Goal: Check status: Check status

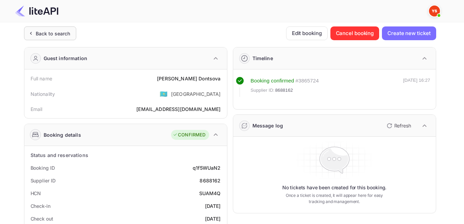
click at [40, 30] on div "Back to search" at bounding box center [53, 33] width 35 height 7
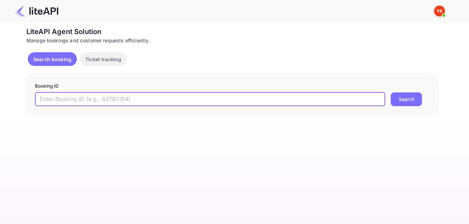
paste input "8940709"
type input "8940709"
click at [400, 100] on button "Search" at bounding box center [406, 99] width 31 height 14
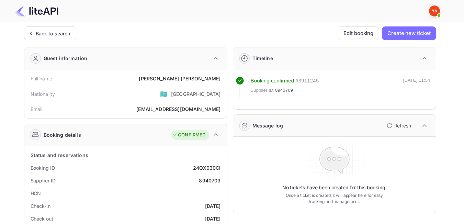
click at [46, 35] on div "Back to search" at bounding box center [53, 33] width 35 height 7
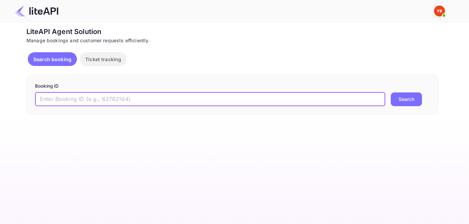
paste input "8810878"
type input "8810878"
click at [398, 100] on button "Search" at bounding box center [406, 99] width 31 height 14
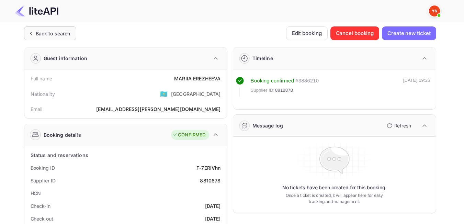
click at [60, 39] on div "Back to search" at bounding box center [50, 33] width 52 height 14
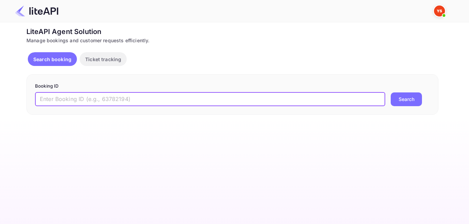
paste input "8943316"
type input "8943316"
click at [416, 102] on button "Search" at bounding box center [406, 99] width 31 height 14
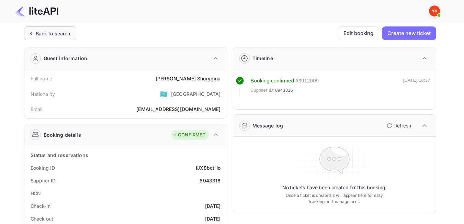
click at [47, 35] on div "Back to search" at bounding box center [53, 33] width 35 height 7
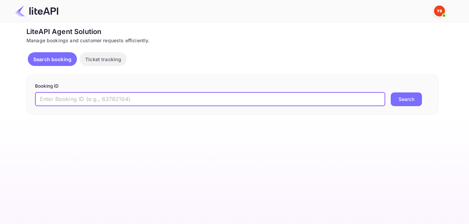
paste input "8858677"
type input "8858677"
click at [407, 101] on button "Search" at bounding box center [406, 99] width 31 height 14
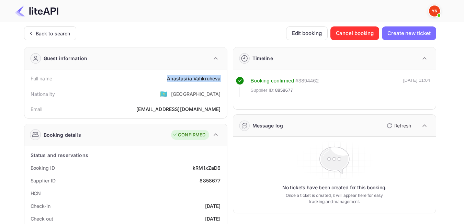
drag, startPoint x: 167, startPoint y: 79, endPoint x: 223, endPoint y: 81, distance: 55.7
click at [223, 81] on div "Full name [PERSON_NAME]" at bounding box center [125, 78] width 197 height 13
click at [177, 92] on div "Nationality 🇰🇿 [DEMOGRAPHIC_DATA]" at bounding box center [125, 94] width 197 height 18
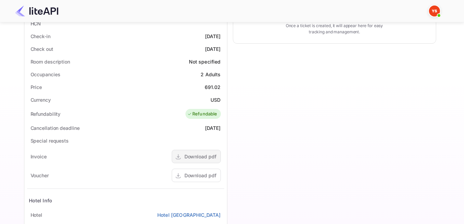
scroll to position [172, 0]
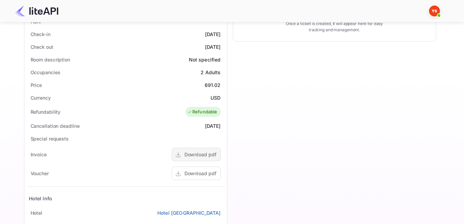
click at [203, 156] on div "Download pdf" at bounding box center [200, 154] width 32 height 7
click at [190, 167] on div "Download pdf" at bounding box center [196, 173] width 49 height 13
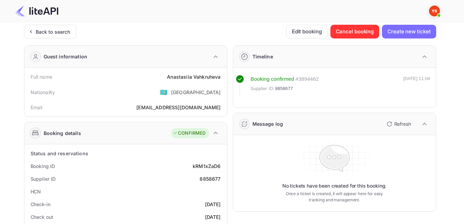
scroll to position [0, 0]
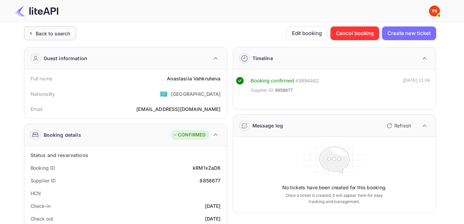
click at [64, 37] on div "Back to search" at bounding box center [50, 33] width 52 height 14
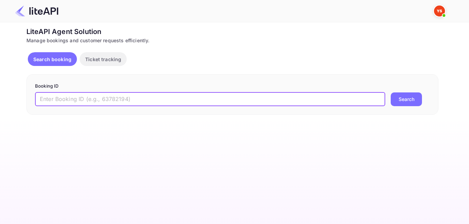
paste input "7955237"
type input "7955237"
click at [413, 96] on button "Search" at bounding box center [406, 99] width 31 height 14
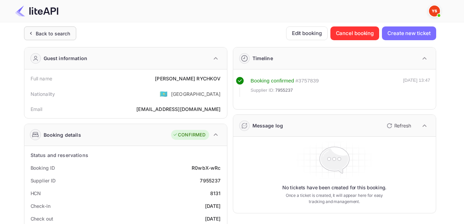
click at [60, 35] on div "Back to search" at bounding box center [53, 33] width 35 height 7
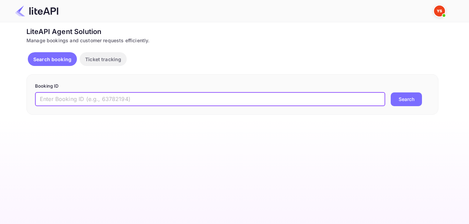
paste input "8238504"
type input "8238504"
click at [416, 101] on button "Search" at bounding box center [406, 99] width 31 height 14
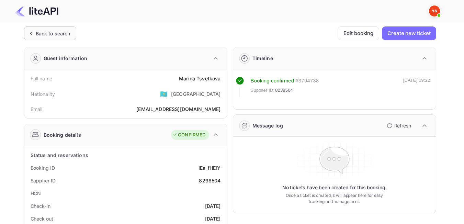
click at [53, 31] on div "Back to search" at bounding box center [53, 33] width 35 height 7
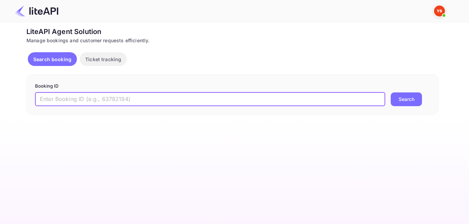
paste input "8073708"
type input "8073708"
click at [408, 101] on button "Search" at bounding box center [406, 99] width 31 height 14
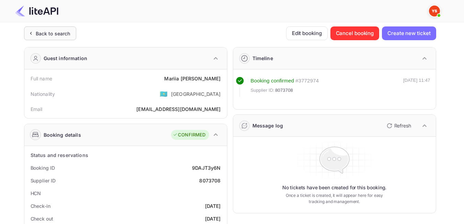
click at [45, 33] on div "Back to search" at bounding box center [53, 33] width 35 height 7
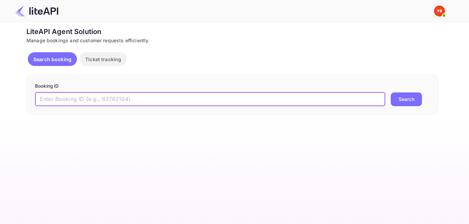
paste input "8712544"
type input "8712544"
click at [409, 97] on button "Search" at bounding box center [406, 99] width 31 height 14
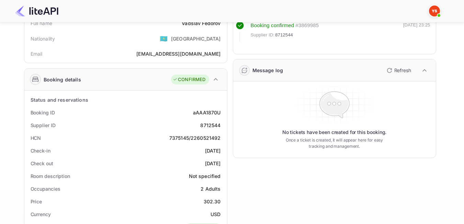
scroll to position [48, 0]
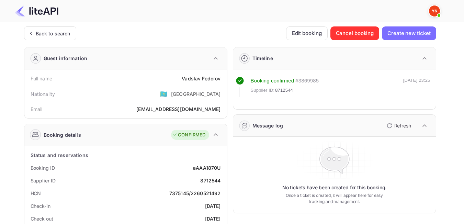
click at [57, 37] on div "Back to search" at bounding box center [50, 33] width 52 height 14
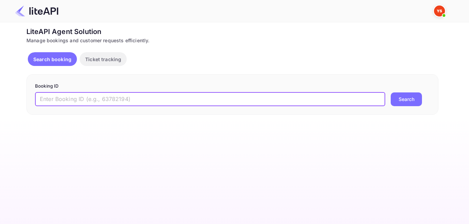
paste input "7802687"
click at [43, 97] on input "7802687" at bounding box center [210, 99] width 350 height 14
type input "7802687"
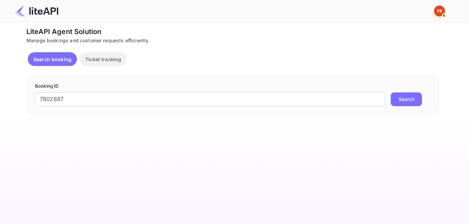
click at [410, 97] on button "Search" at bounding box center [406, 99] width 31 height 14
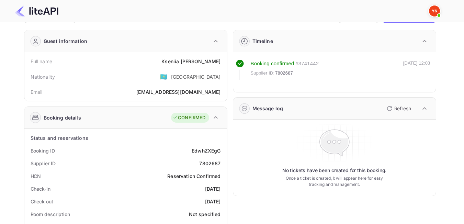
scroll to position [34, 0]
